Goal: Find specific page/section: Find specific page/section

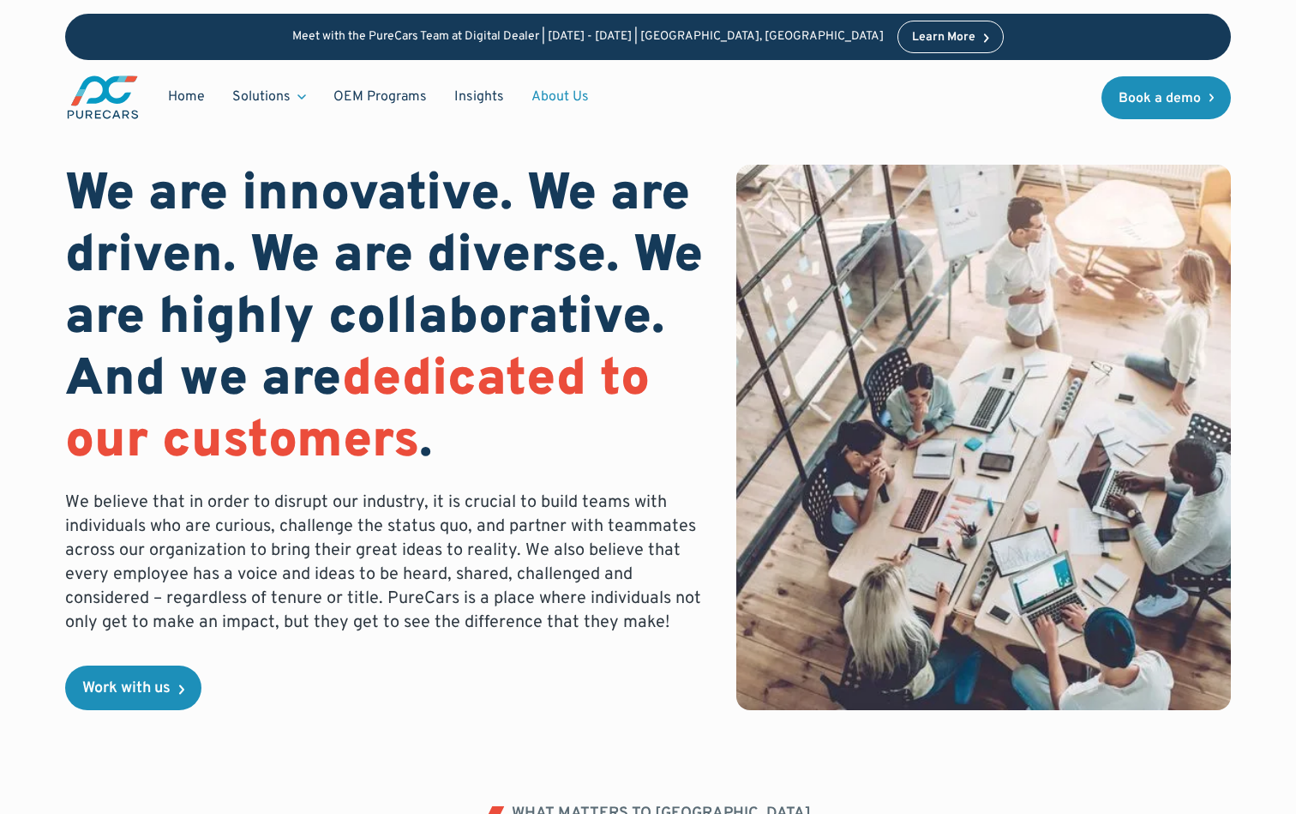
click at [555, 90] on link "About Us" at bounding box center [560, 97] width 85 height 33
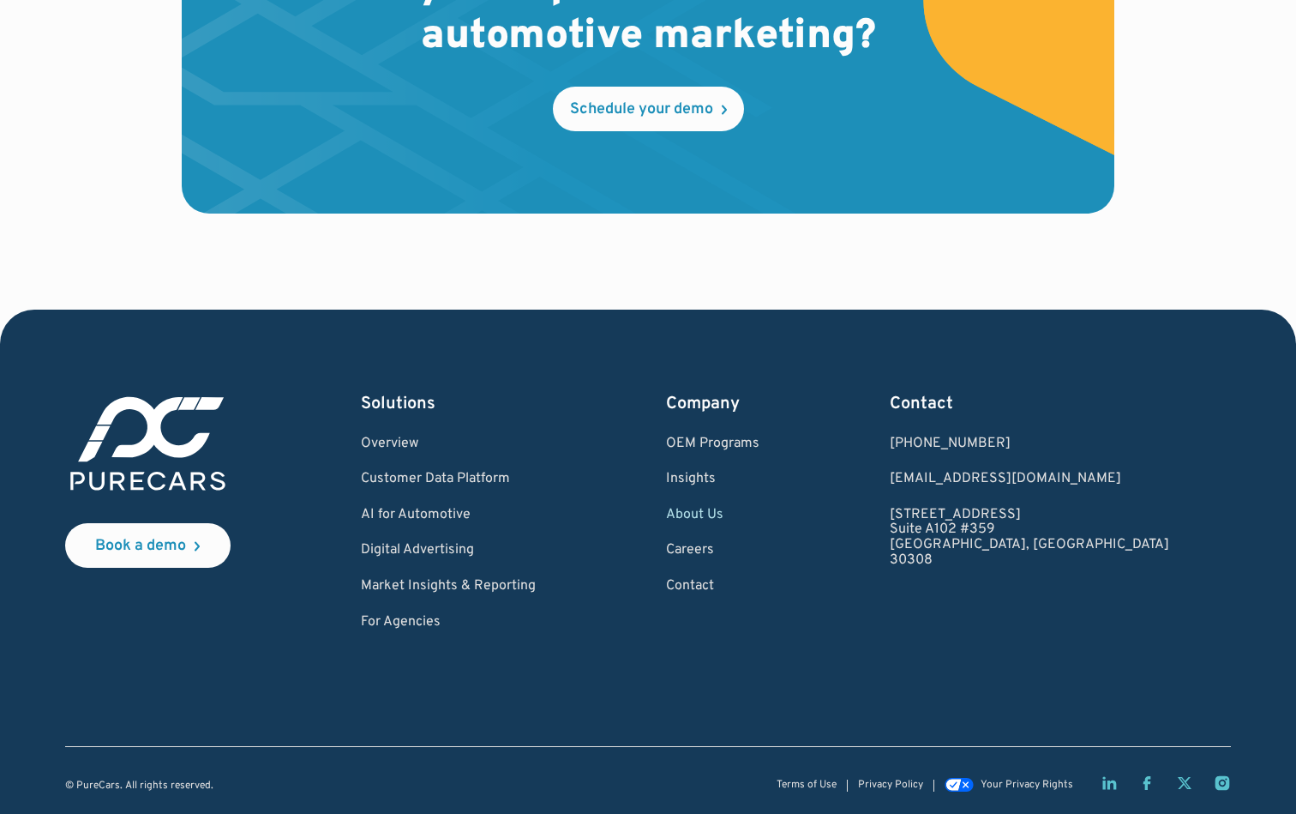
scroll to position [4879, 0]
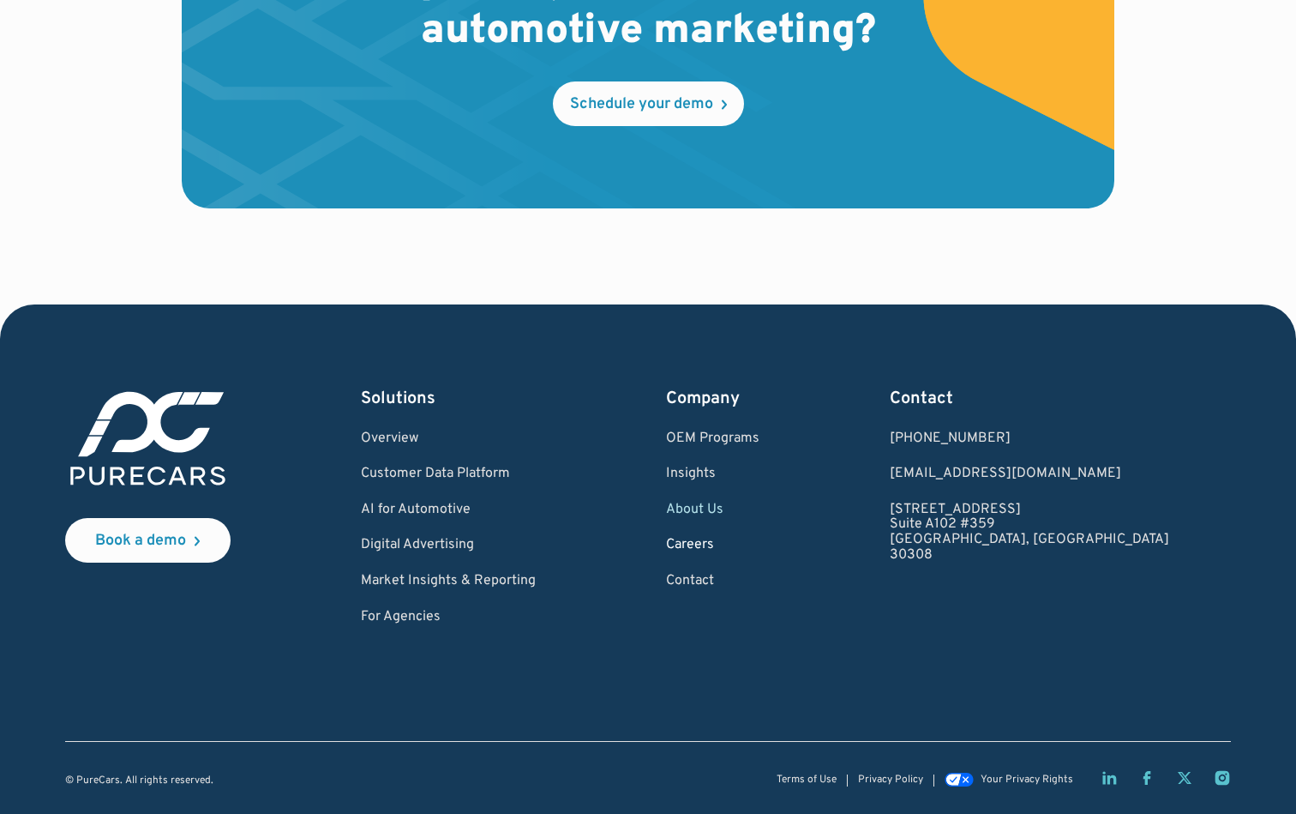
click at [760, 546] on link "Careers" at bounding box center [712, 545] width 93 height 15
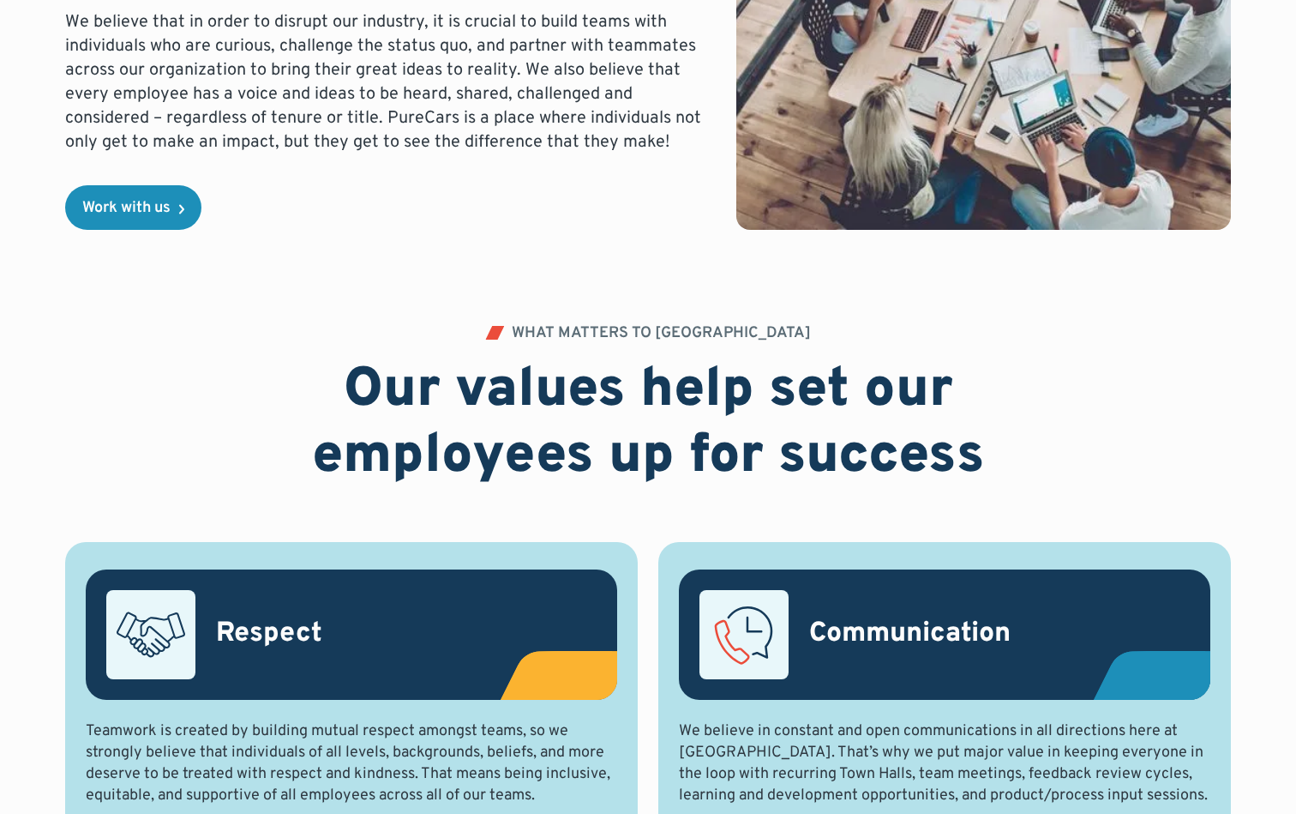
scroll to position [2000, 0]
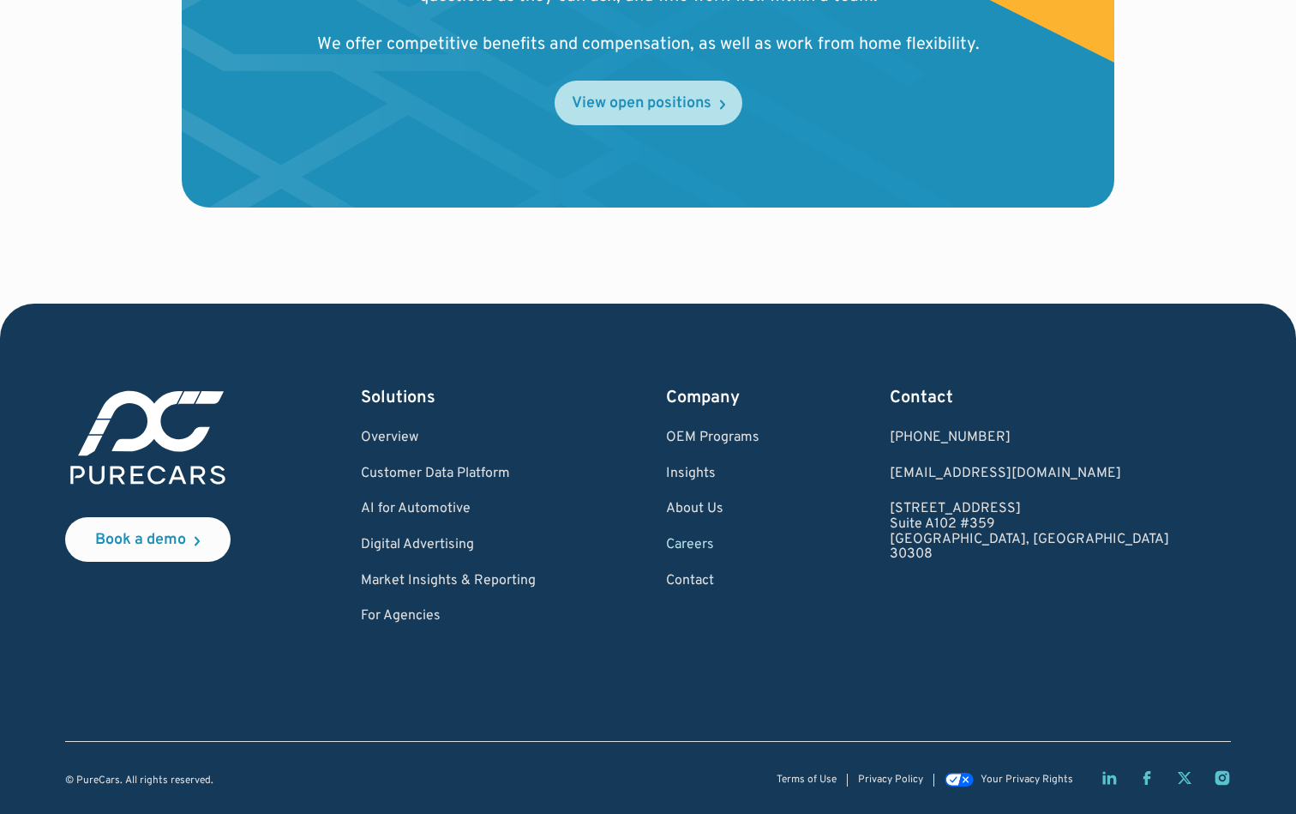
click at [694, 99] on div "View open positions" at bounding box center [642, 103] width 140 height 15
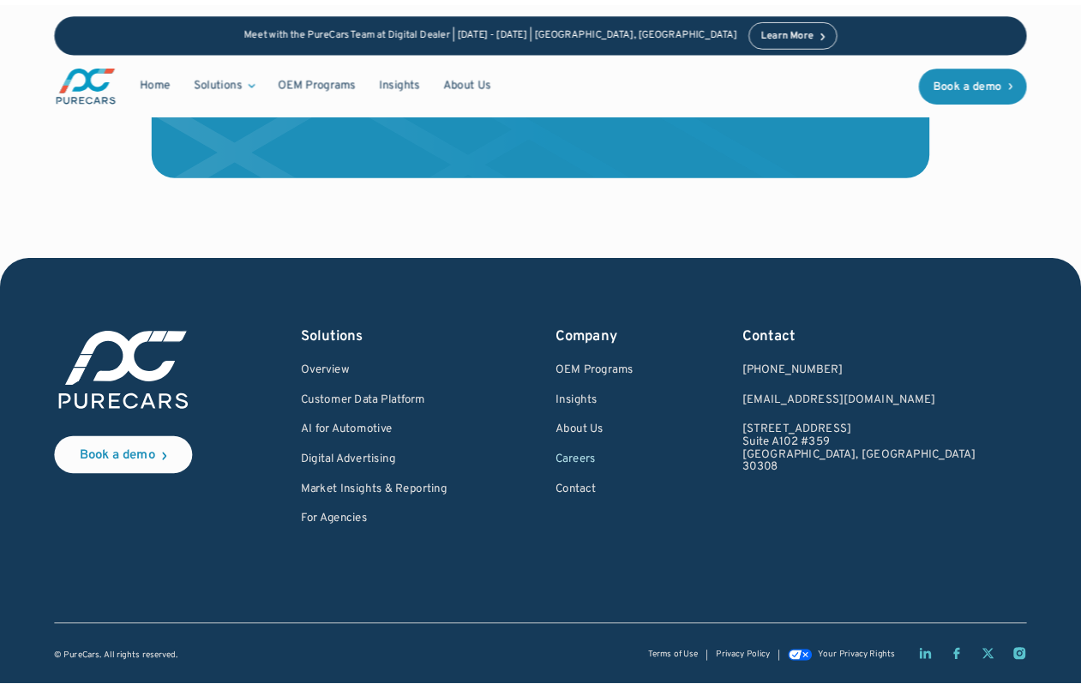
scroll to position [2128, 0]
